Goal: Task Accomplishment & Management: Use online tool/utility

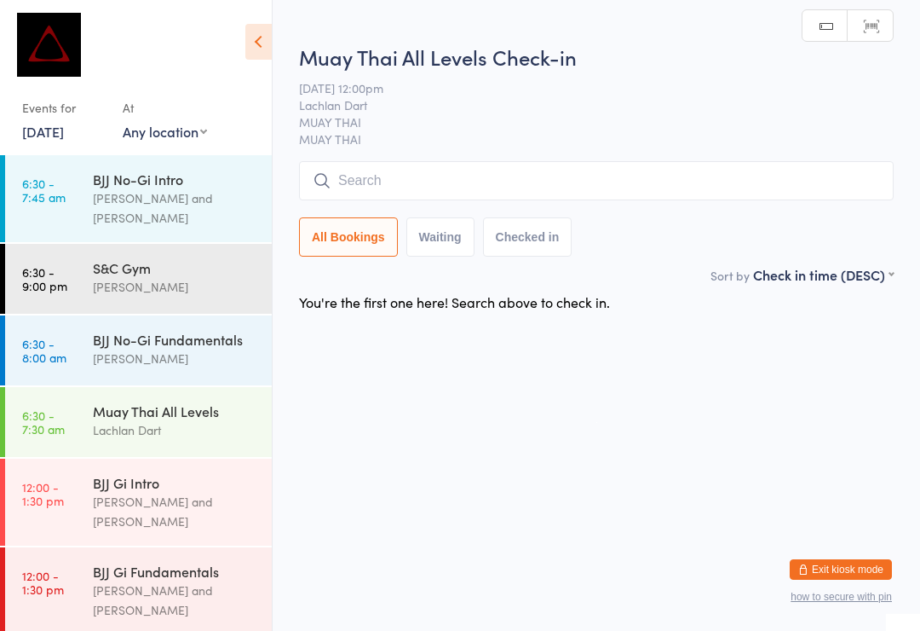
click at [407, 170] on input "search" at bounding box center [596, 180] width 595 height 39
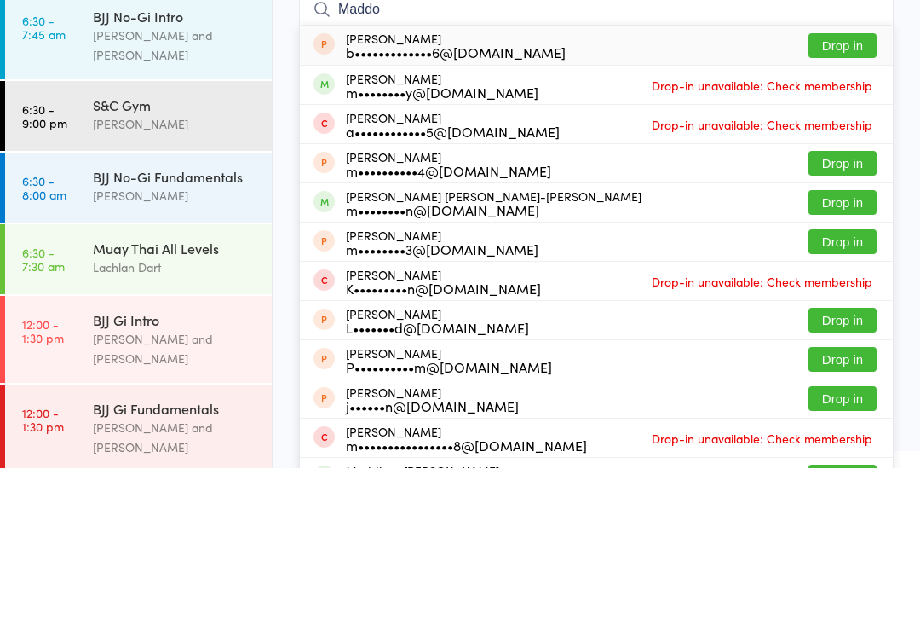
type input "Maddo"
click at [834, 353] on button "Drop in" at bounding box center [843, 365] width 68 height 25
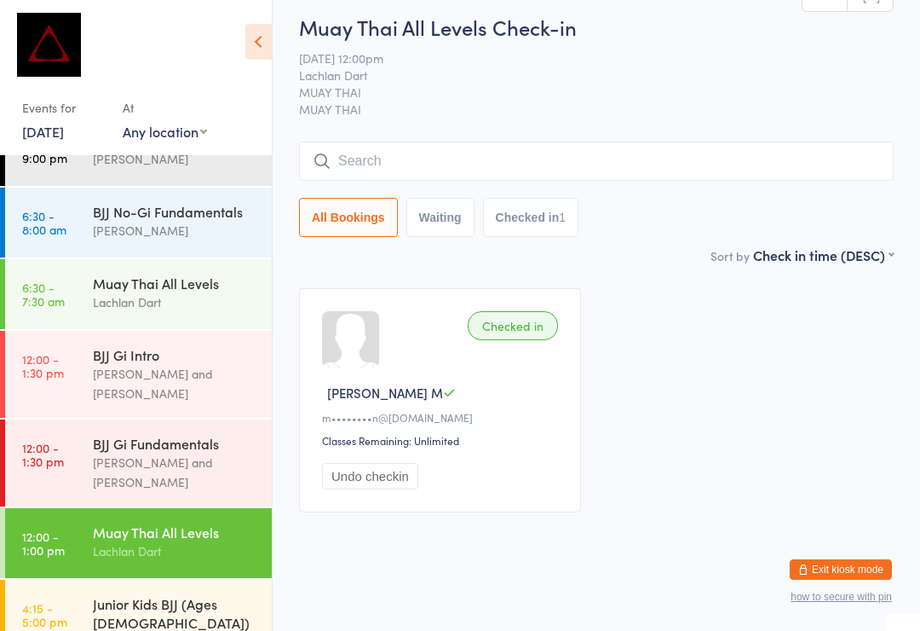
scroll to position [130, 0]
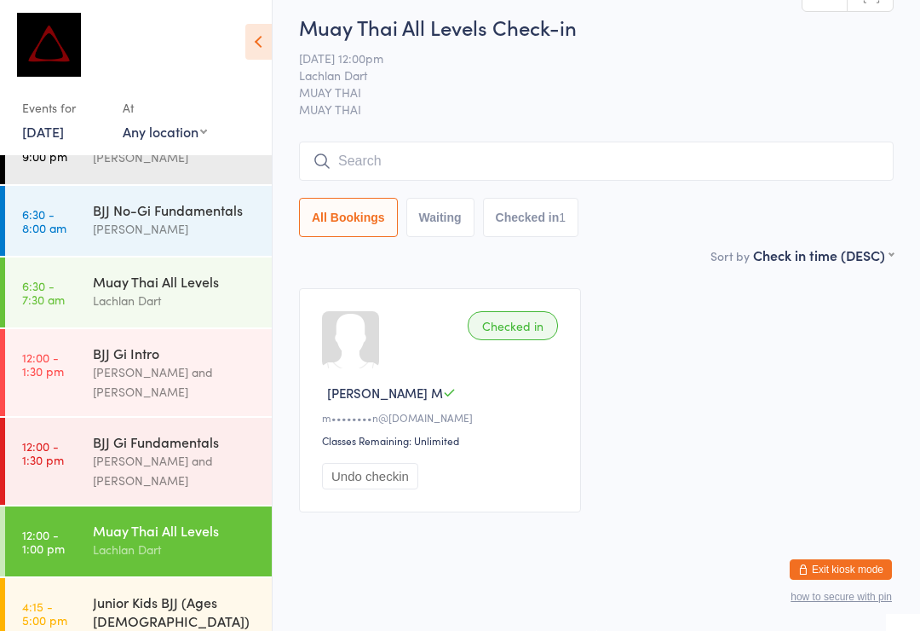
click at [187, 451] on div "[PERSON_NAME] and [PERSON_NAME]" at bounding box center [175, 470] width 164 height 39
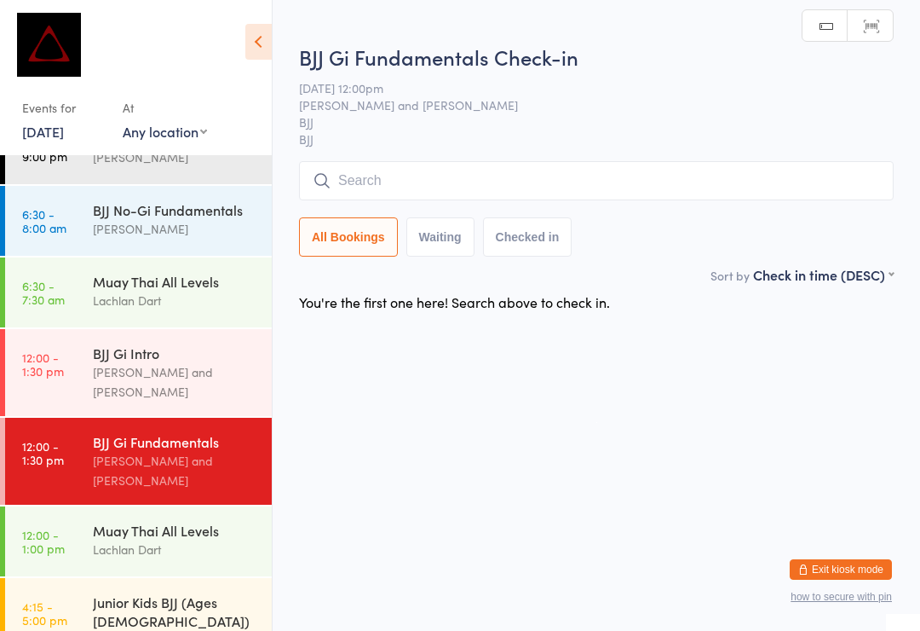
click at [400, 168] on input "search" at bounding box center [596, 180] width 595 height 39
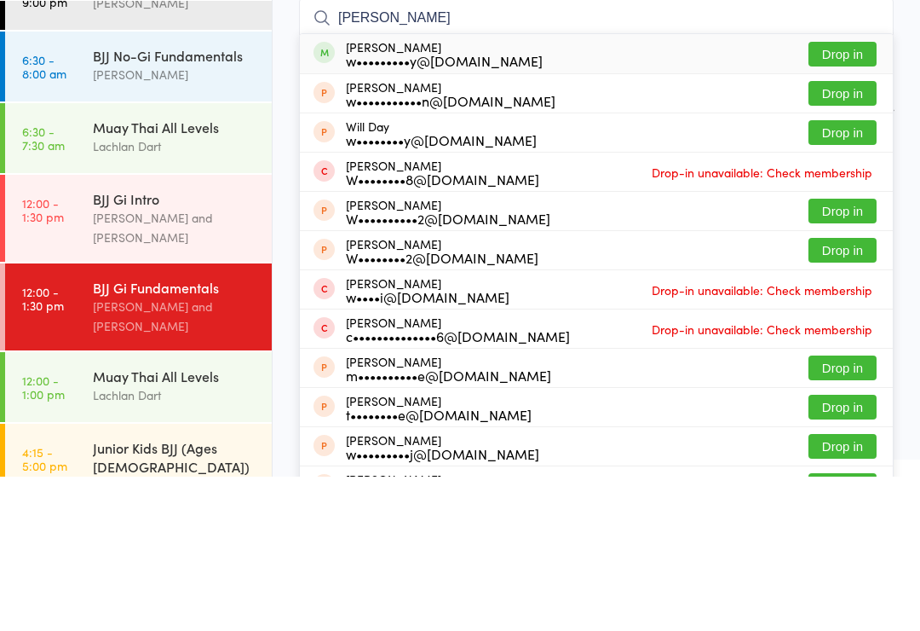
type input "[PERSON_NAME]"
click at [847, 196] on button "Drop in" at bounding box center [843, 208] width 68 height 25
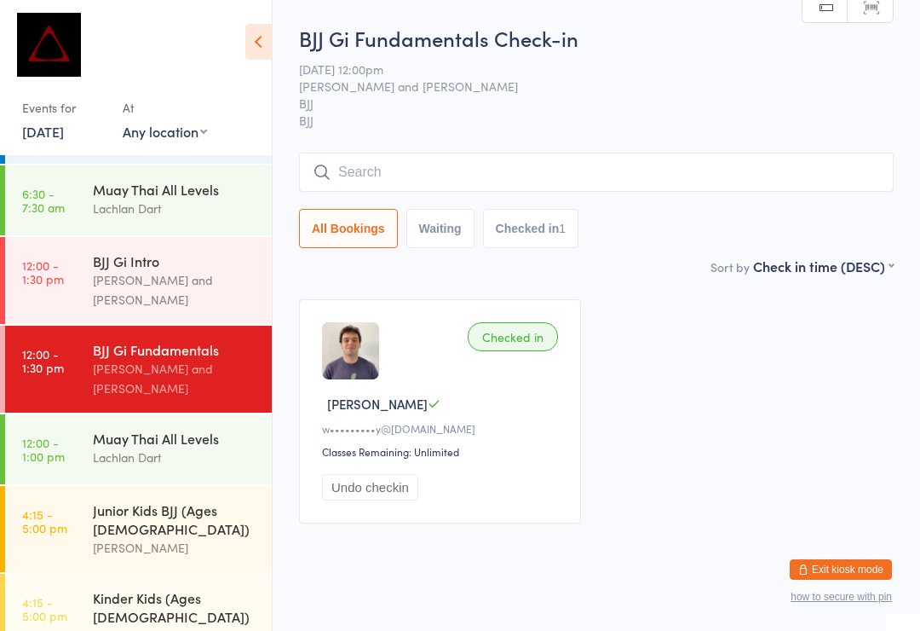
scroll to position [212, 0]
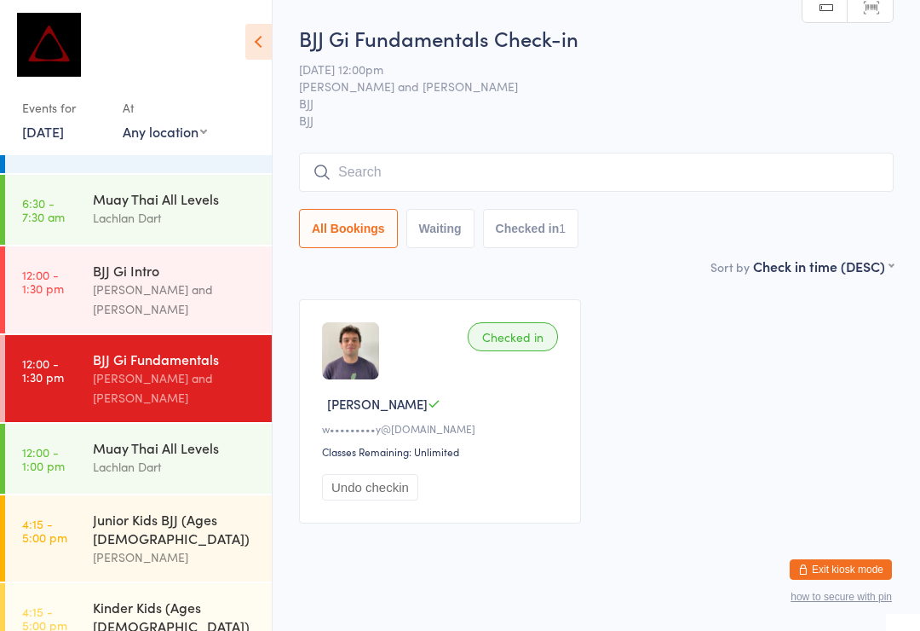
click at [182, 349] on div "BJJ Gi Fundamentals" at bounding box center [175, 358] width 164 height 19
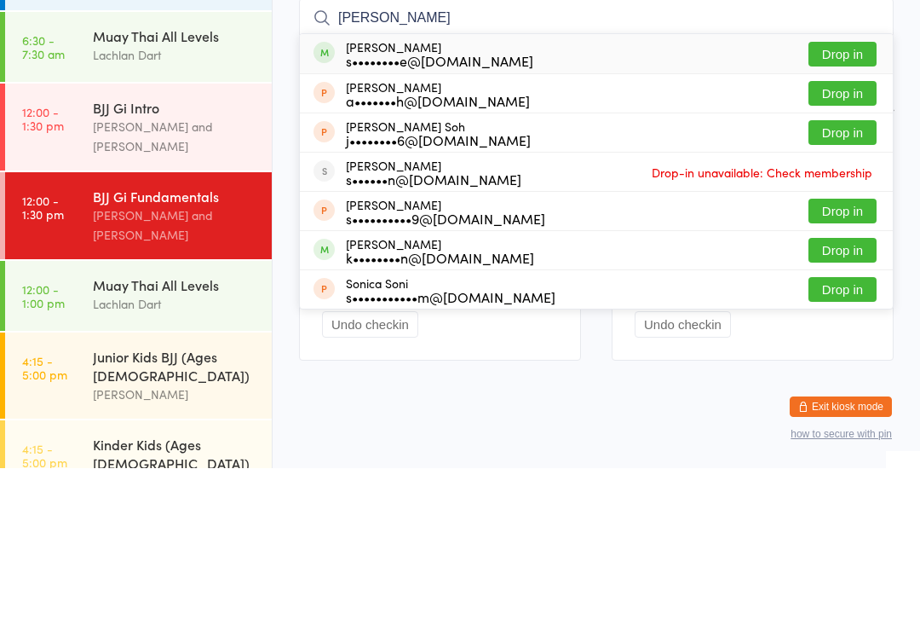
type input "[PERSON_NAME]"
click at [850, 205] on button "Drop in" at bounding box center [843, 217] width 68 height 25
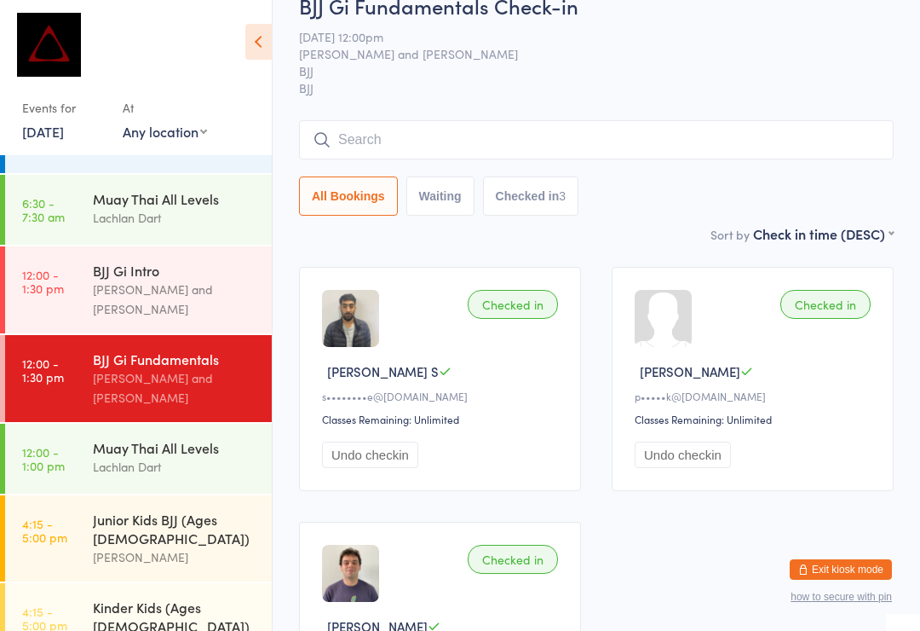
click at [569, 125] on input "search" at bounding box center [596, 139] width 595 height 39
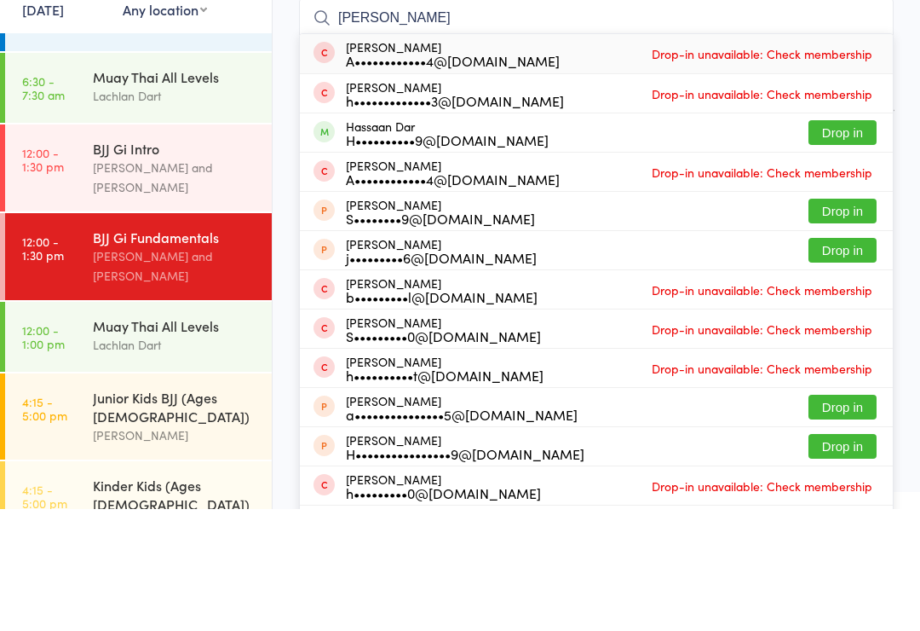
type input "[PERSON_NAME]"
click at [851, 242] on button "Drop in" at bounding box center [843, 254] width 68 height 25
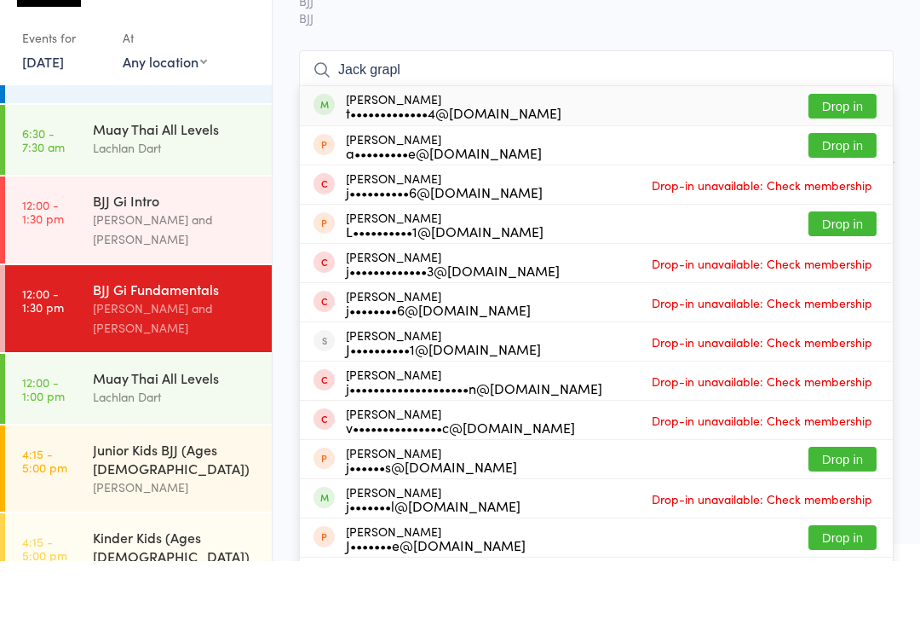
type input "Jack grapl"
click at [845, 164] on button "Drop in" at bounding box center [843, 176] width 68 height 25
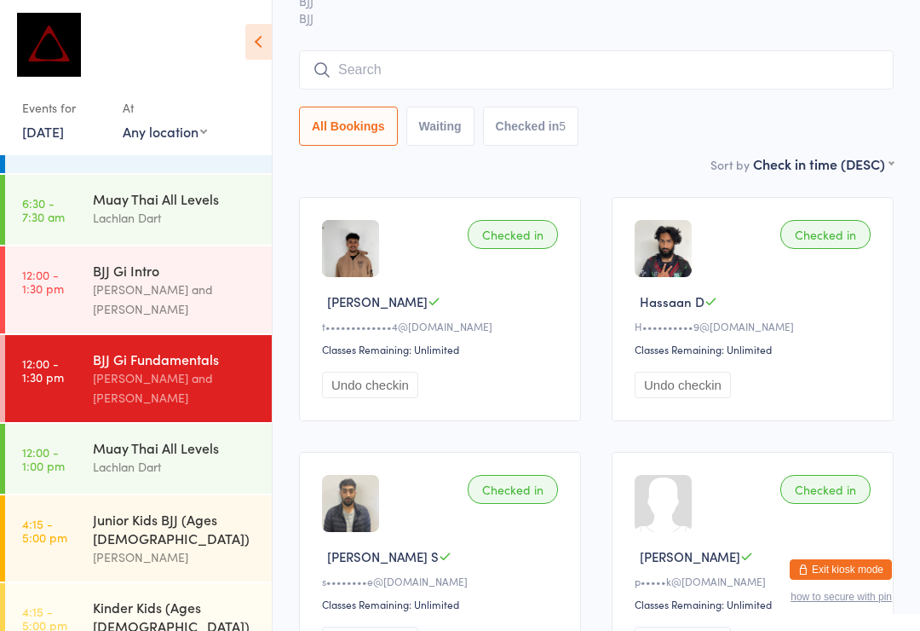
click at [753, 66] on input "search" at bounding box center [596, 69] width 595 height 39
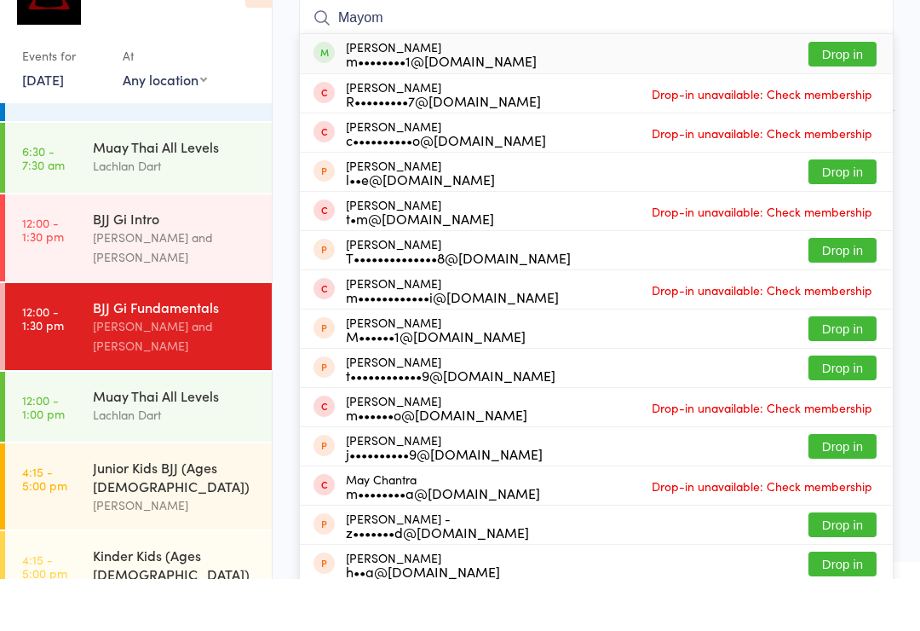
type input "Mayom"
click at [863, 94] on button "Drop in" at bounding box center [843, 106] width 68 height 25
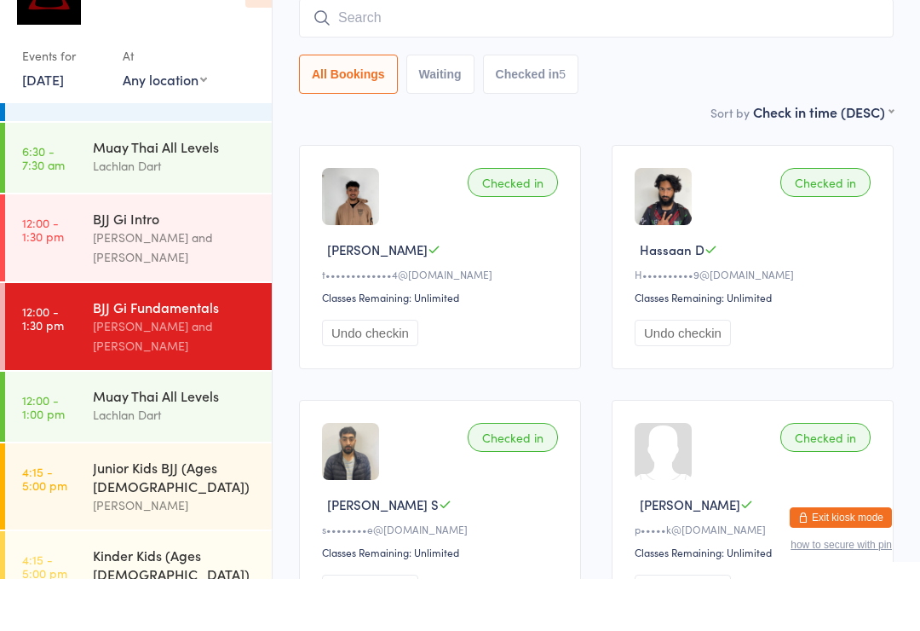
scroll to position [154, 0]
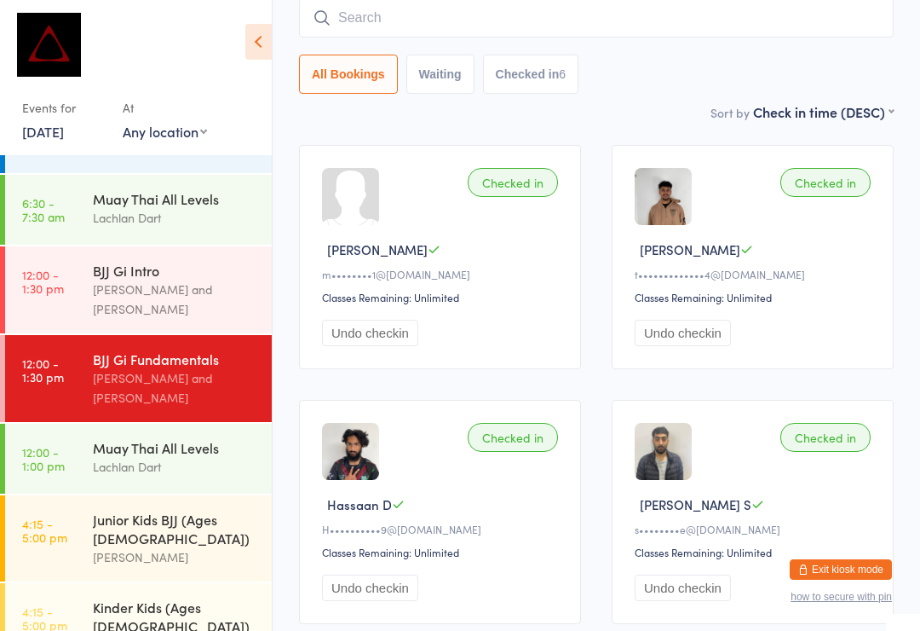
click at [392, 26] on input "search" at bounding box center [596, 17] width 595 height 39
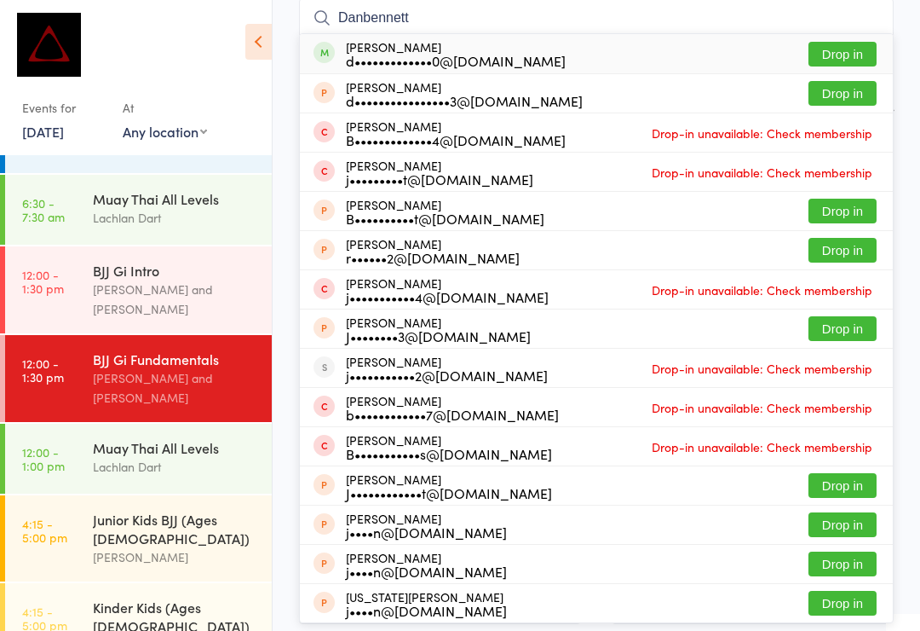
type input "Danbennett"
click at [840, 56] on button "Drop in" at bounding box center [843, 54] width 68 height 25
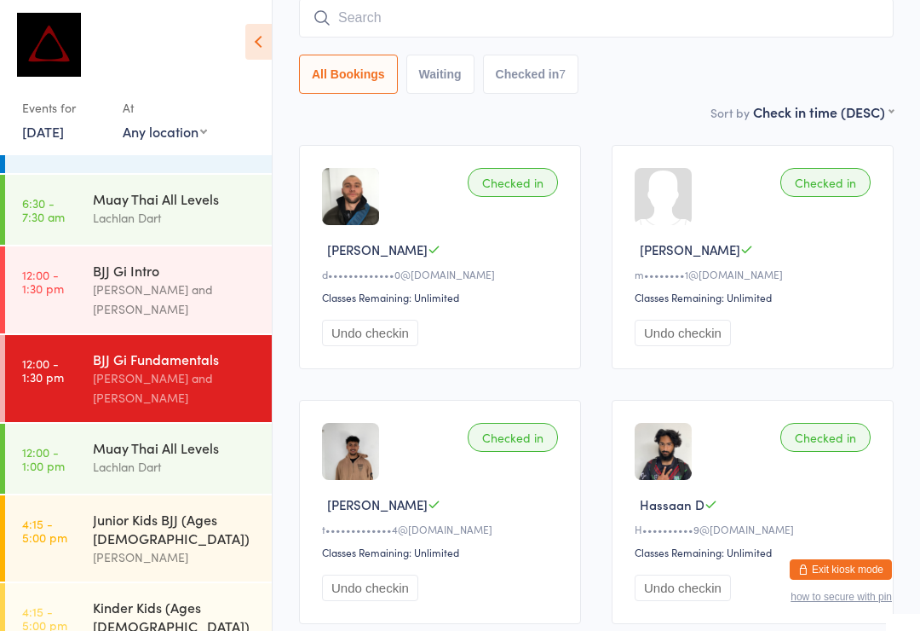
click at [205, 457] on div "Lachlan Dart" at bounding box center [175, 467] width 164 height 20
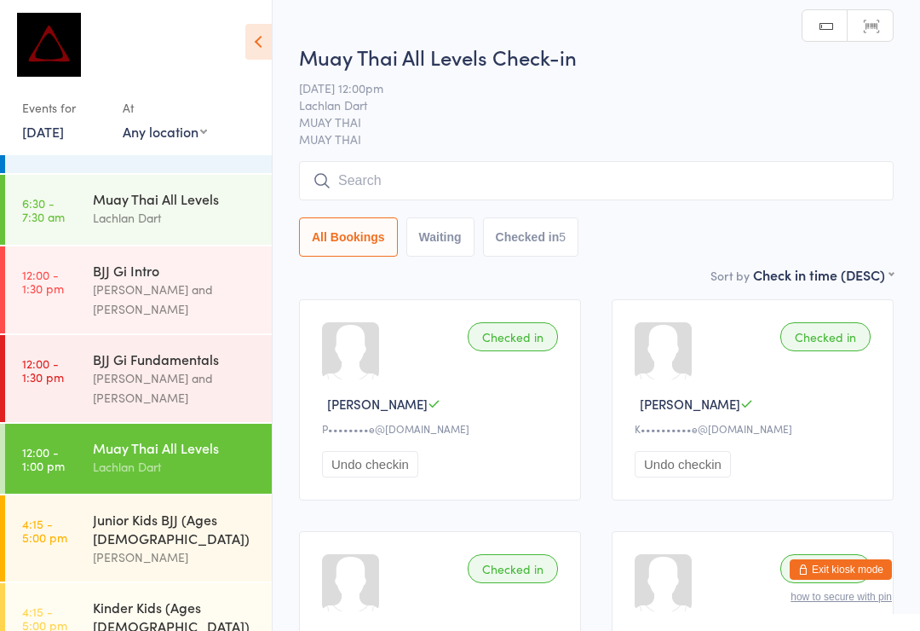
click at [527, 173] on input "search" at bounding box center [596, 180] width 595 height 39
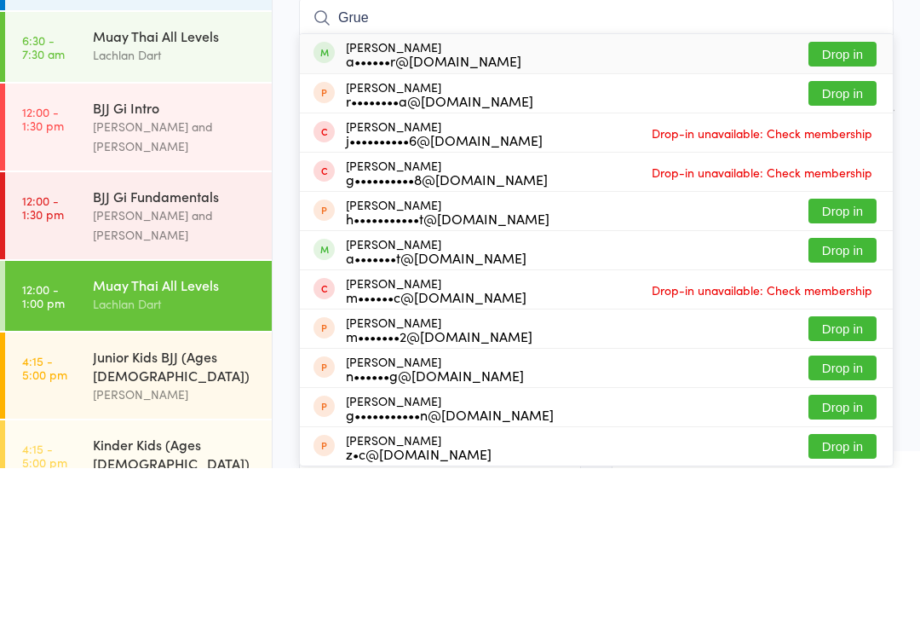
type input "Grue"
click at [858, 205] on button "Drop in" at bounding box center [843, 217] width 68 height 25
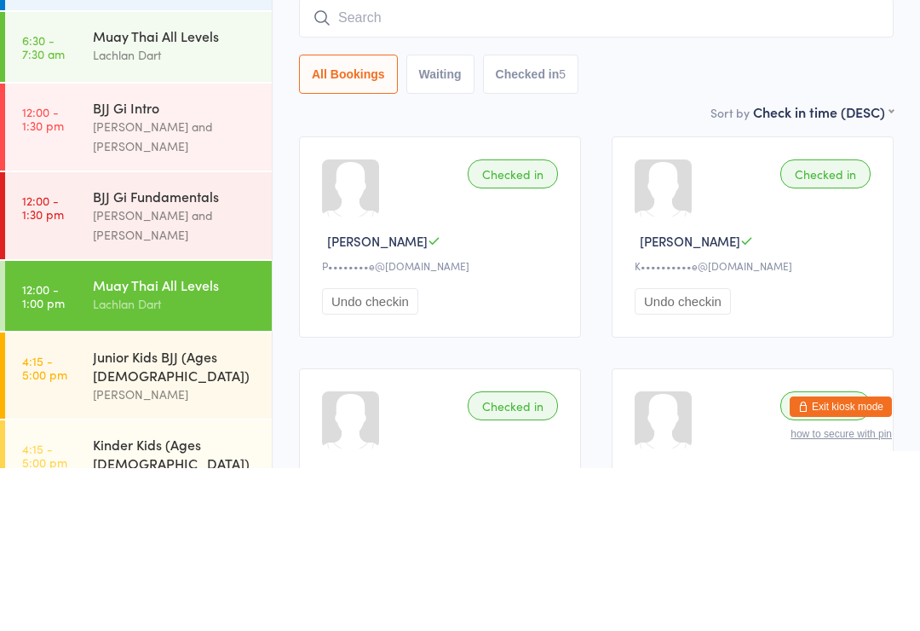
scroll to position [163, 0]
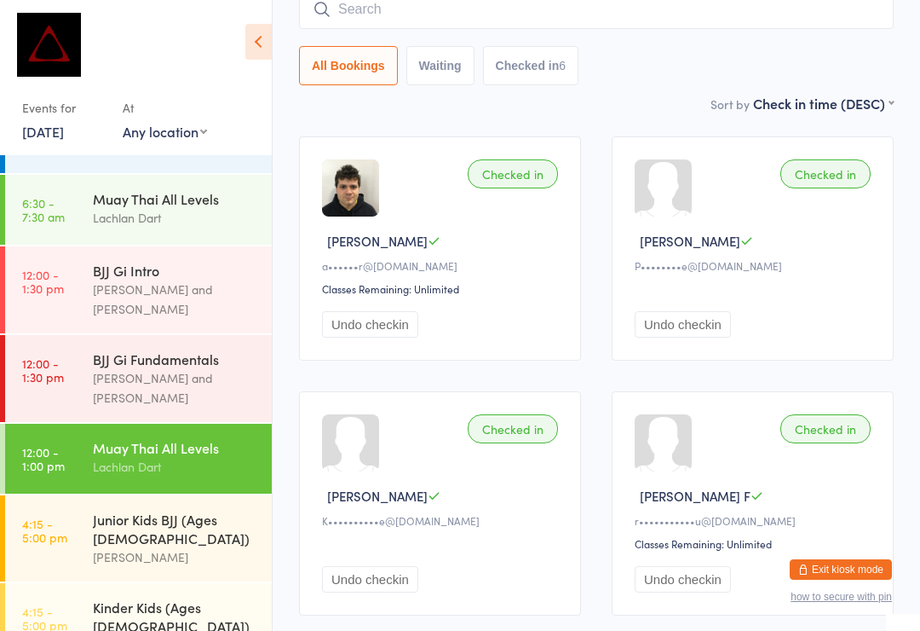
click at [165, 349] on div "BJJ Gi Fundamentals" at bounding box center [175, 358] width 164 height 19
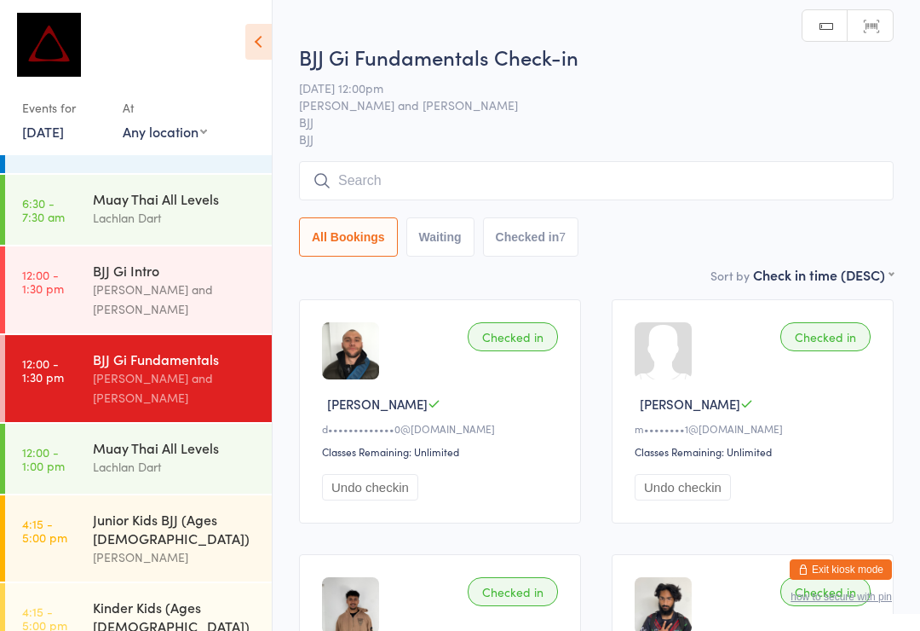
click at [459, 186] on input "search" at bounding box center [596, 180] width 595 height 39
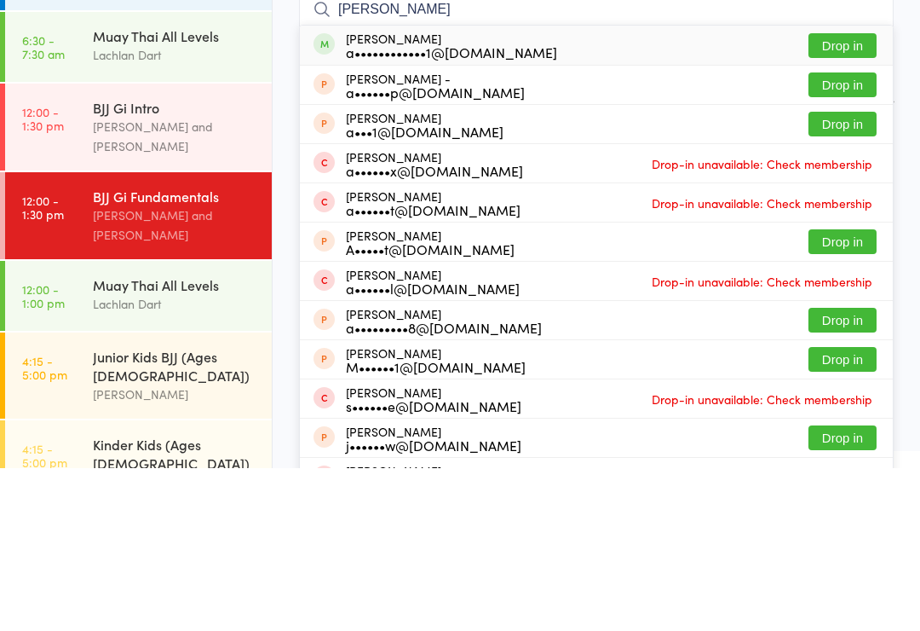
type input "[PERSON_NAME]"
click at [850, 196] on button "Drop in" at bounding box center [843, 208] width 68 height 25
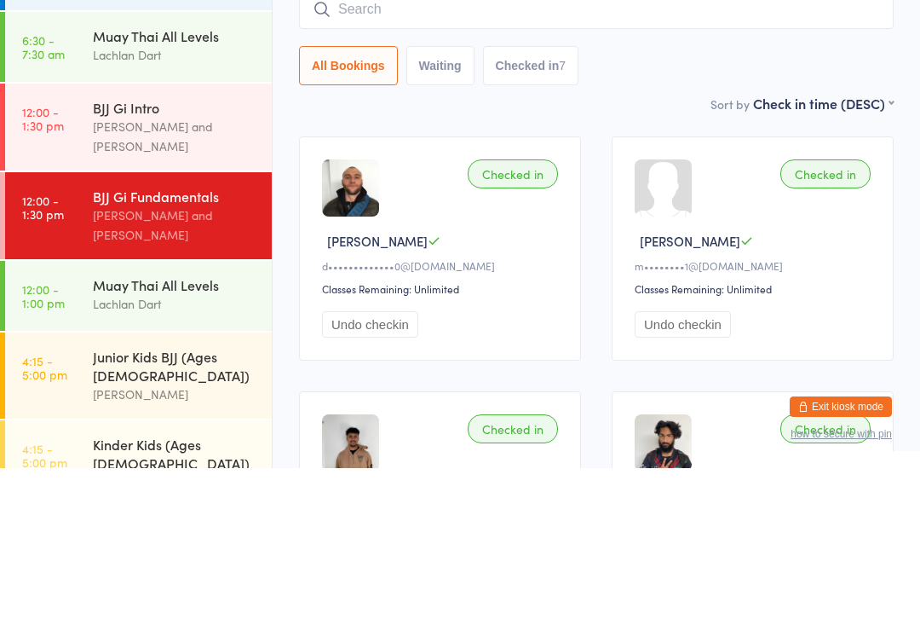
scroll to position [163, 0]
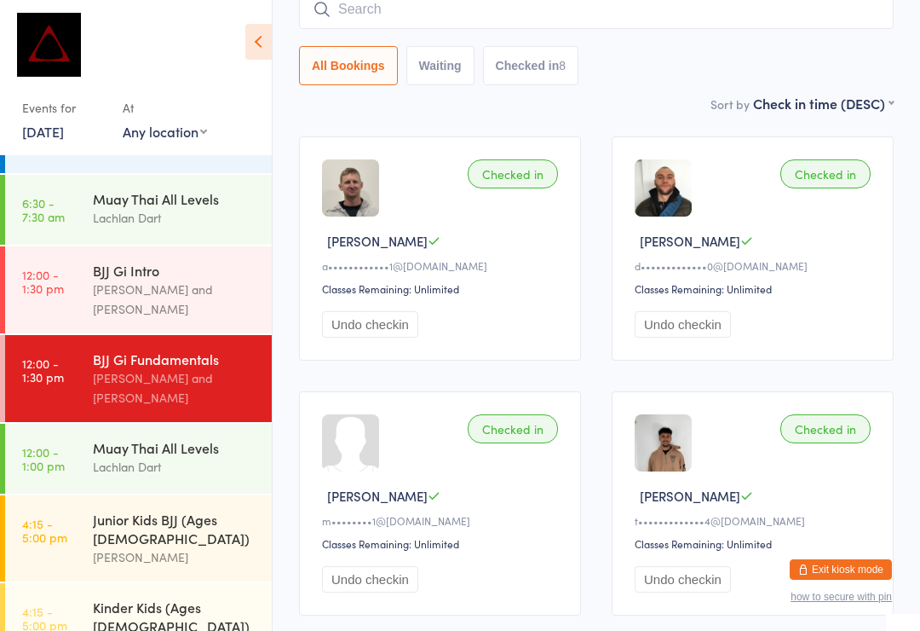
click at [656, 28] on input "search" at bounding box center [596, 9] width 595 height 39
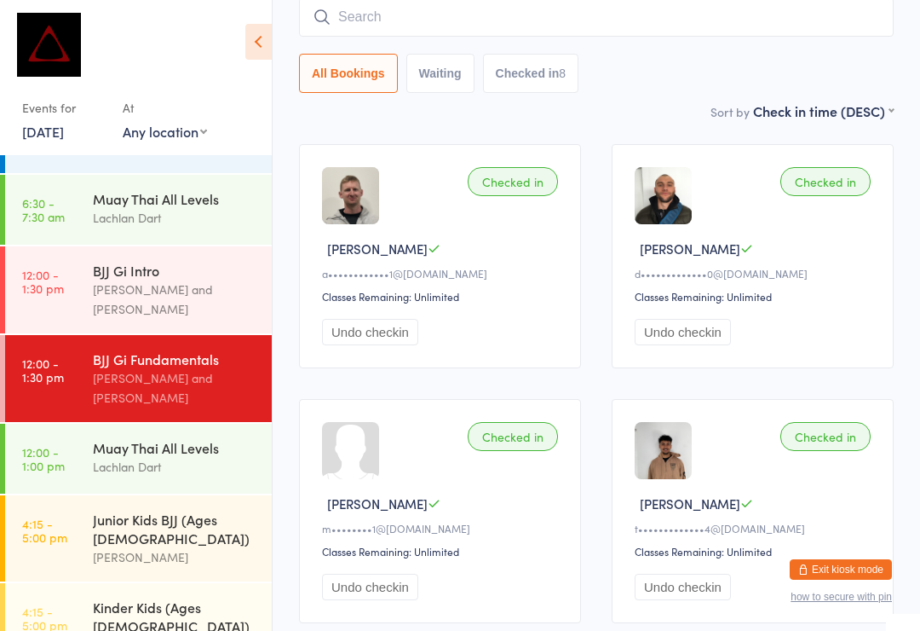
scroll to position [154, 0]
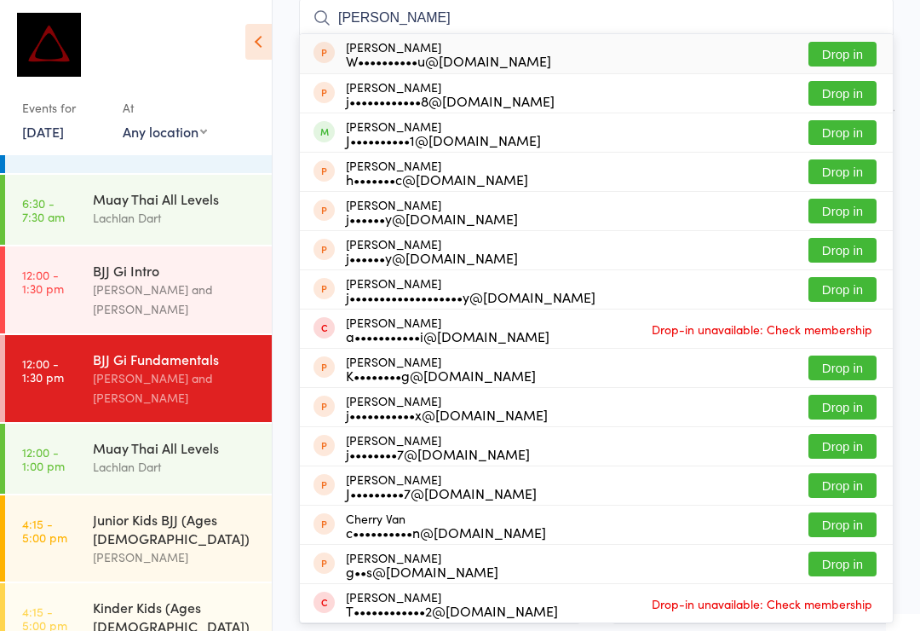
type input "[PERSON_NAME]"
click at [850, 137] on button "Drop in" at bounding box center [843, 132] width 68 height 25
